Goal: Task Accomplishment & Management: Use online tool/utility

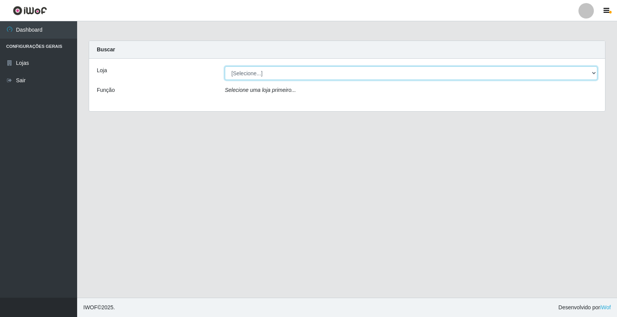
click at [596, 72] on select "[Selecione...] Casatudo BR" at bounding box center [411, 73] width 373 height 14
select select "197"
click at [225, 66] on select "[Selecione...] Casatudo BR" at bounding box center [411, 73] width 373 height 14
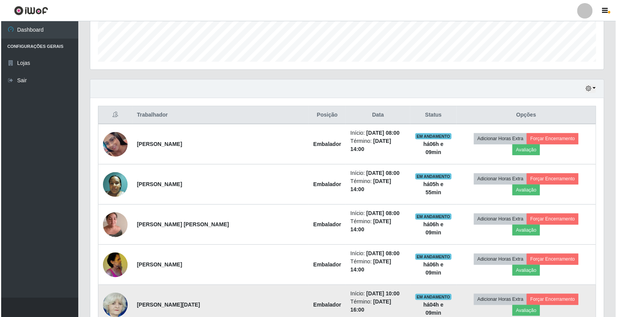
scroll to position [257, 0]
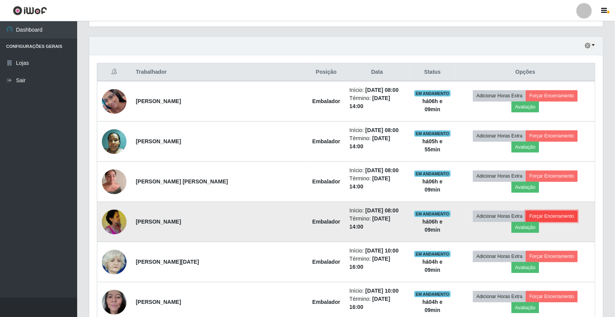
click at [526, 211] on button "Forçar Encerramento" at bounding box center [552, 216] width 52 height 11
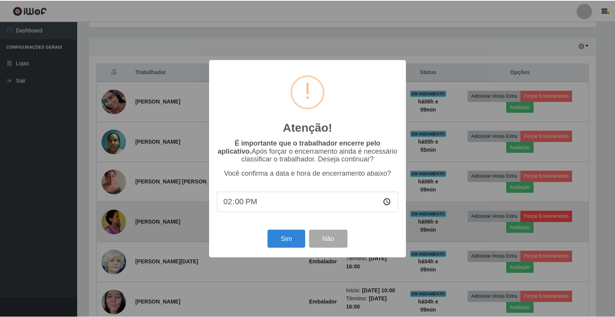
scroll to position [160, 509]
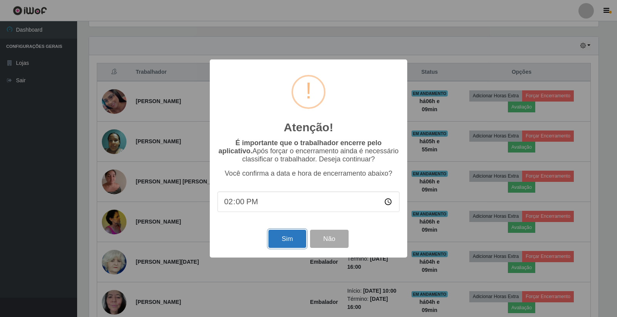
click at [290, 238] on button "Sim" at bounding box center [287, 239] width 37 height 18
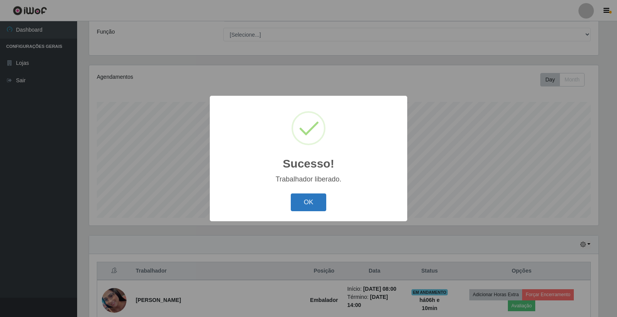
click at [317, 204] on button "OK" at bounding box center [309, 202] width 36 height 18
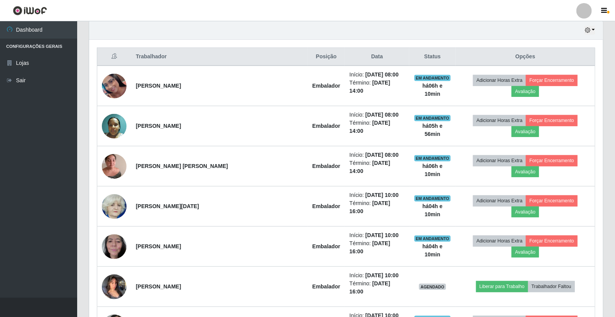
scroll to position [315, 0]
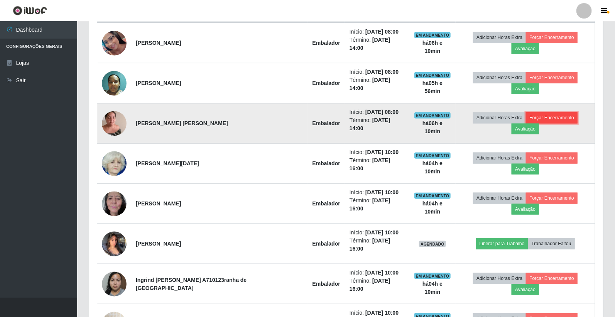
click at [534, 112] on button "Forçar Encerramento" at bounding box center [552, 117] width 52 height 11
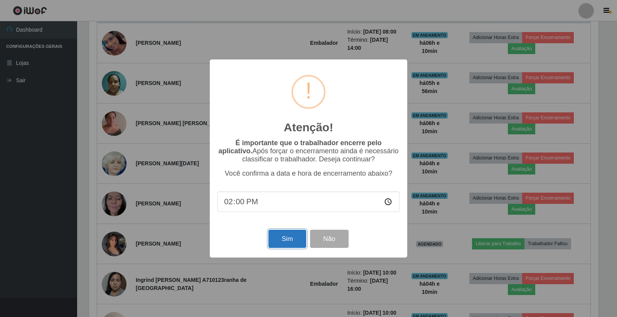
click at [284, 237] on button "Sim" at bounding box center [287, 239] width 37 height 18
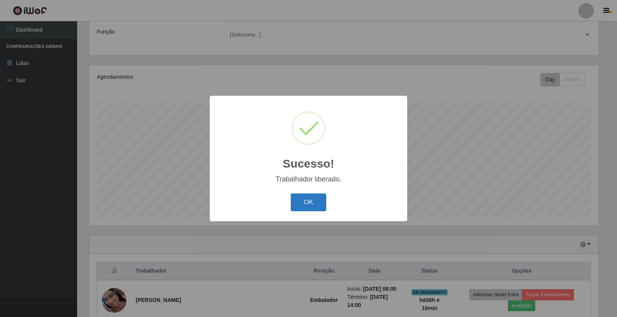
click at [315, 205] on button "OK" at bounding box center [309, 202] width 36 height 18
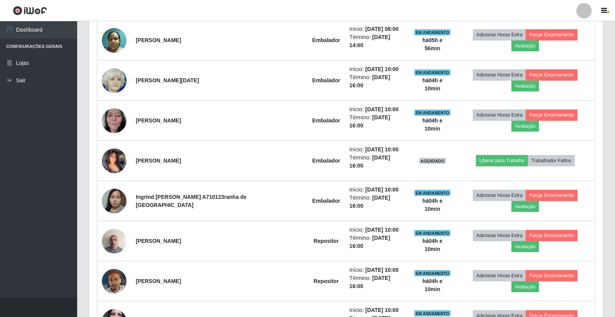
scroll to position [315, 0]
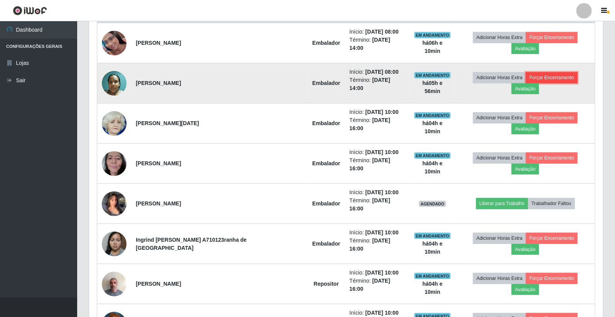
click at [541, 77] on button "Forçar Encerramento" at bounding box center [552, 77] width 52 height 11
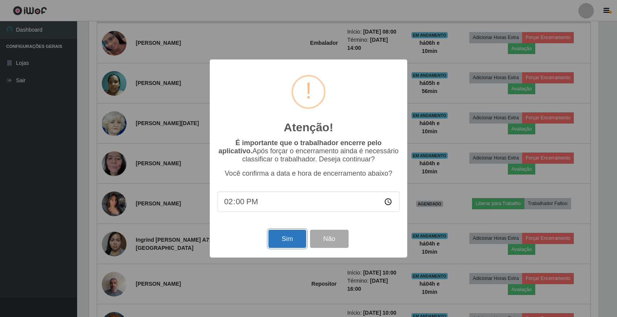
click at [277, 241] on button "Sim" at bounding box center [287, 239] width 37 height 18
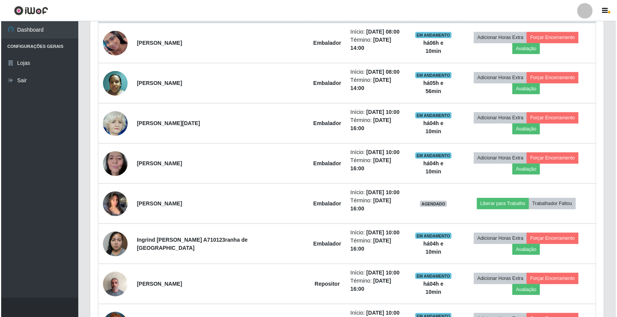
scroll to position [0, 0]
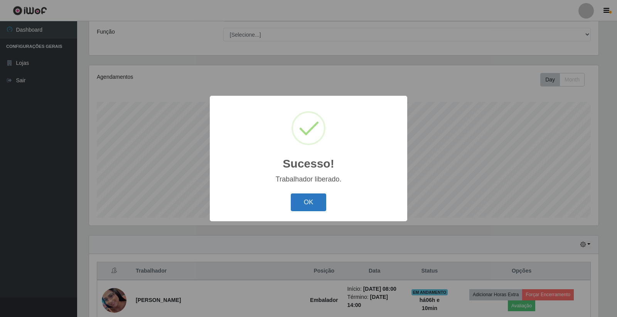
click at [317, 198] on button "OK" at bounding box center [309, 202] width 36 height 18
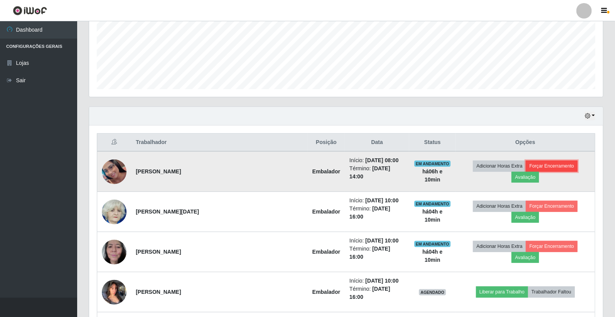
click at [526, 171] on button "Forçar Encerramento" at bounding box center [552, 165] width 52 height 11
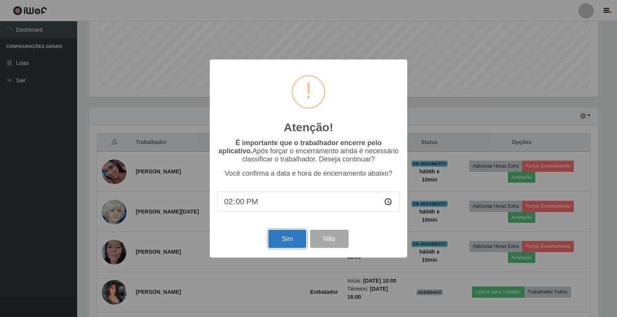
click at [290, 237] on button "Sim" at bounding box center [287, 239] width 37 height 18
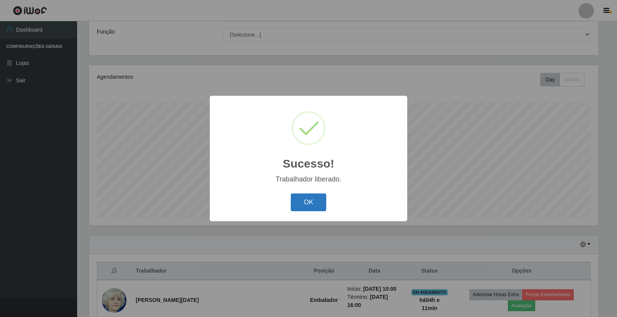
click at [319, 203] on button "OK" at bounding box center [309, 202] width 36 height 18
